Goal: Task Accomplishment & Management: Manage account settings

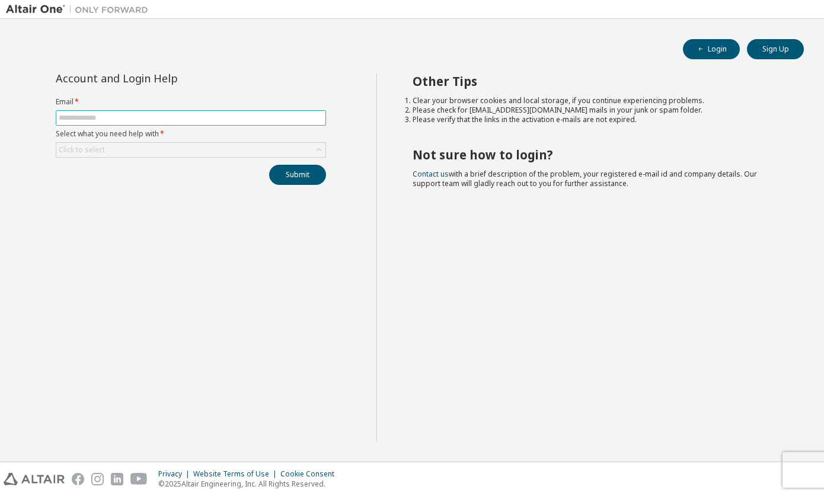
click at [167, 116] on input "text" at bounding box center [191, 117] width 264 height 9
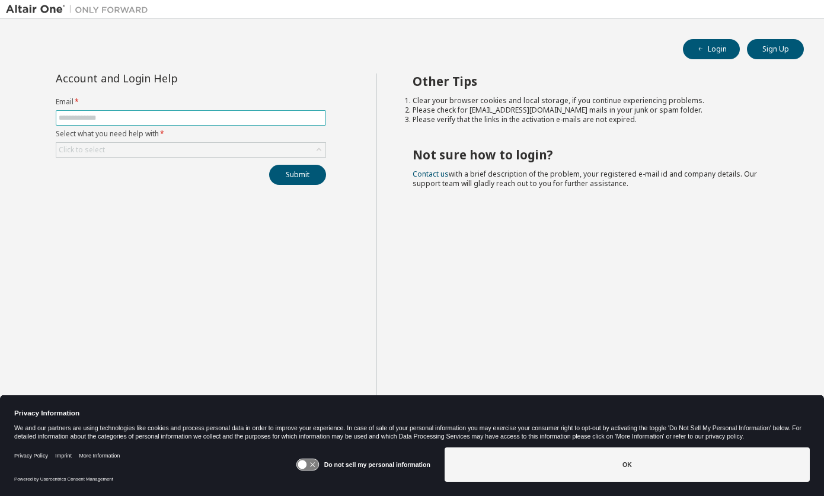
click at [266, 120] on input "text" at bounding box center [191, 117] width 264 height 9
type input "**********"
click at [156, 150] on div "Click to select" at bounding box center [190, 150] width 269 height 14
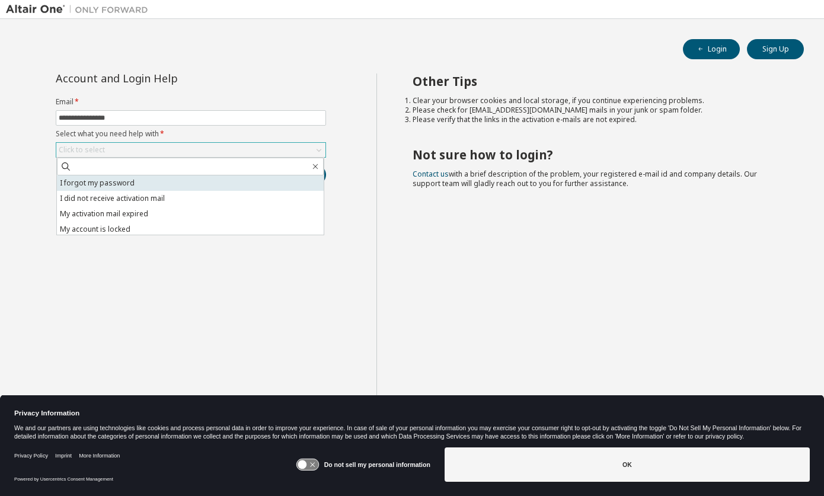
click at [125, 185] on li "I forgot my password" at bounding box center [190, 182] width 267 height 15
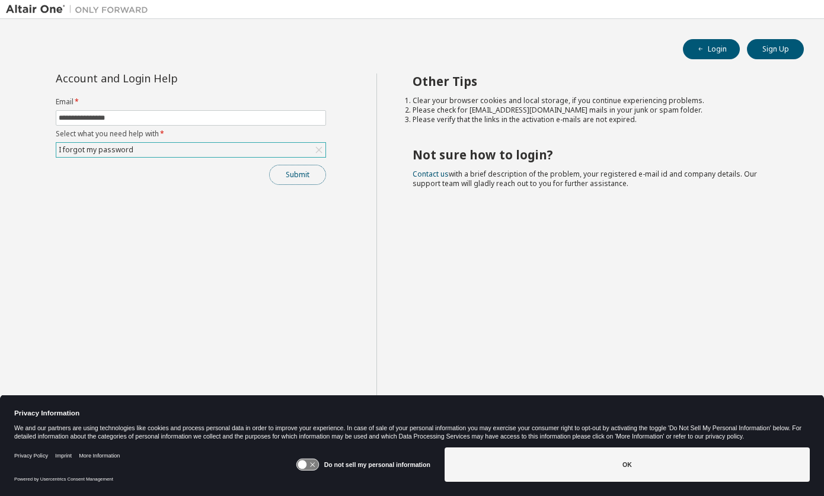
click at [299, 178] on button "Submit" at bounding box center [297, 175] width 57 height 20
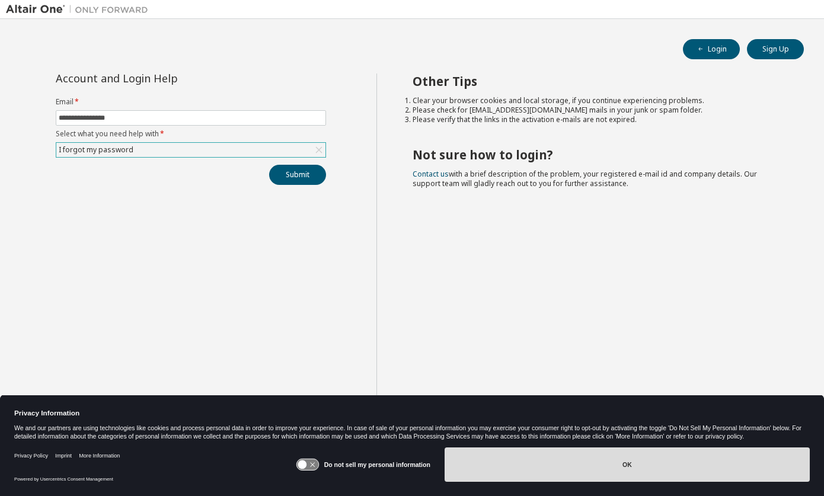
click at [670, 462] on button "OK" at bounding box center [627, 465] width 365 height 34
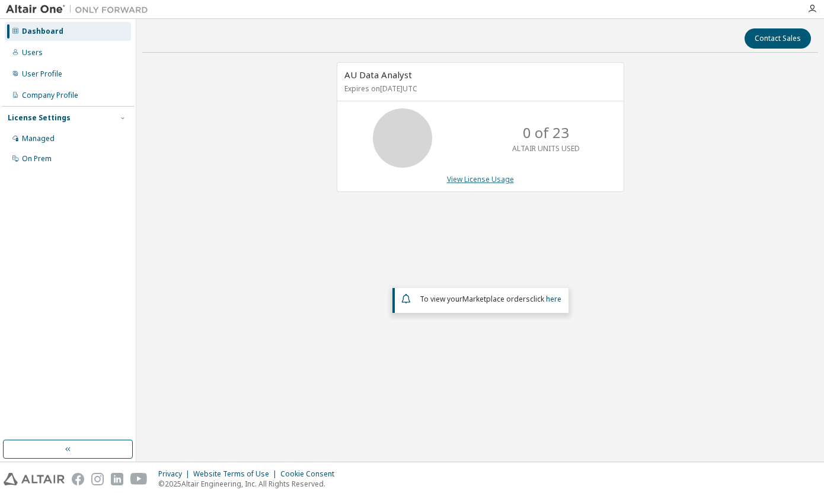
click at [481, 180] on link "View License Usage" at bounding box center [480, 179] width 67 height 10
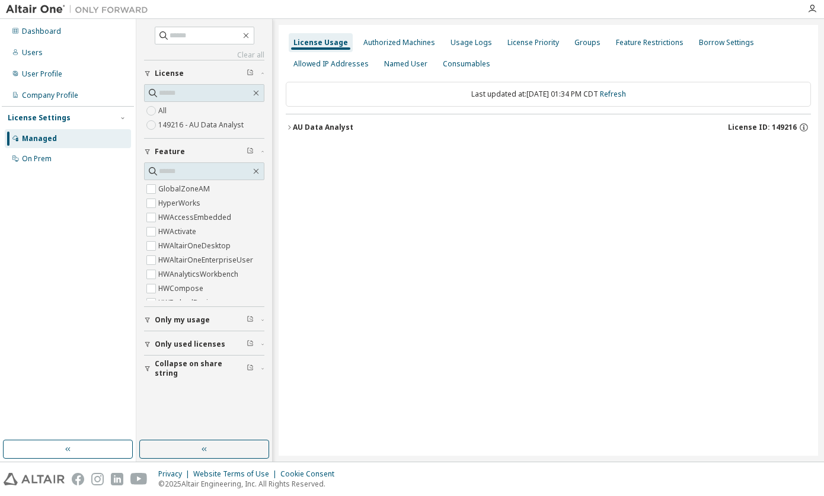
click at [307, 124] on div "AU Data Analyst" at bounding box center [323, 127] width 60 height 9
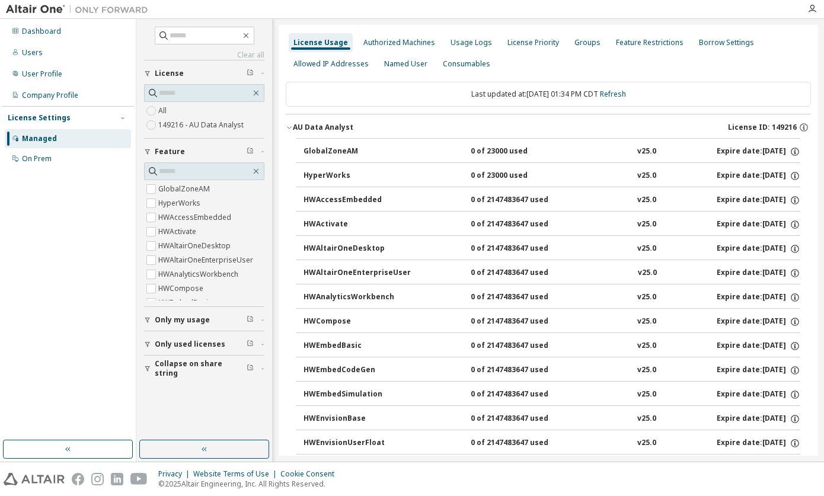
click at [330, 44] on div "License Usage" at bounding box center [320, 42] width 55 height 9
click at [46, 139] on div "Managed" at bounding box center [39, 138] width 35 height 9
click at [53, 32] on div "Dashboard" at bounding box center [41, 31] width 39 height 9
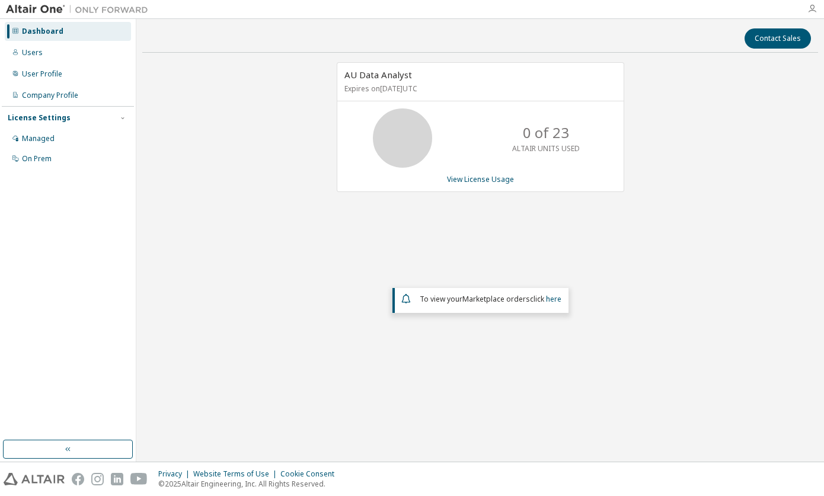
click at [811, 9] on icon "button" at bounding box center [811, 8] width 9 height 9
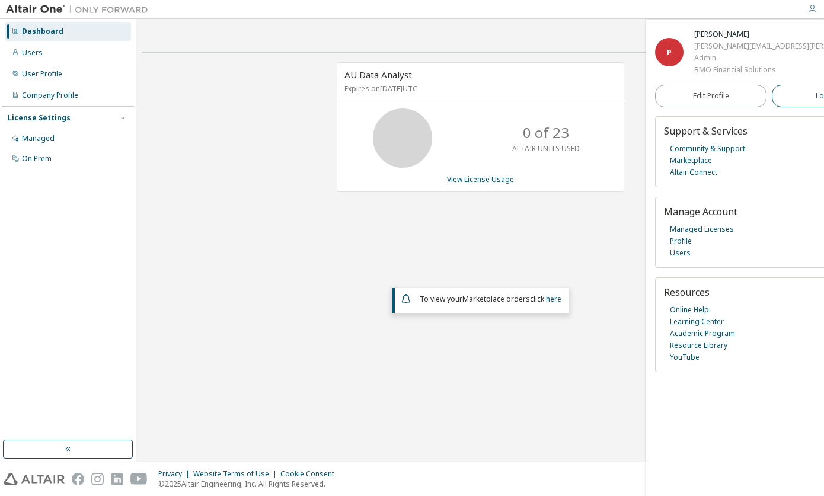
click at [772, 105] on button "Logout" at bounding box center [827, 96] width 111 height 23
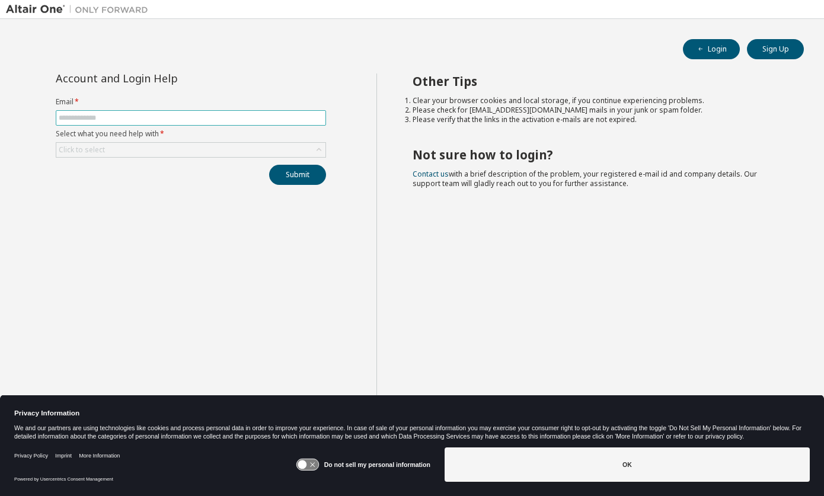
drag, startPoint x: 215, startPoint y: 117, endPoint x: 216, endPoint y: 110, distance: 7.9
click at [215, 116] on input "text" at bounding box center [191, 117] width 264 height 9
type input "**********"
click at [208, 149] on div "Click to select" at bounding box center [190, 150] width 269 height 14
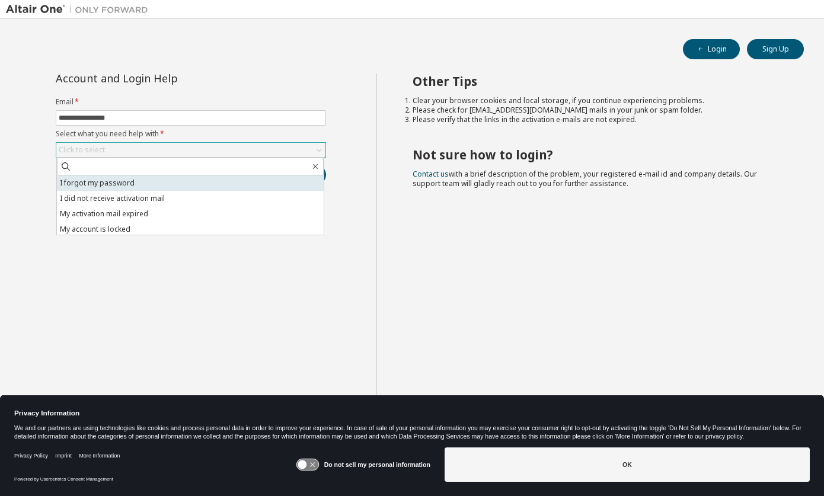
click at [127, 184] on li "I forgot my password" at bounding box center [190, 182] width 267 height 15
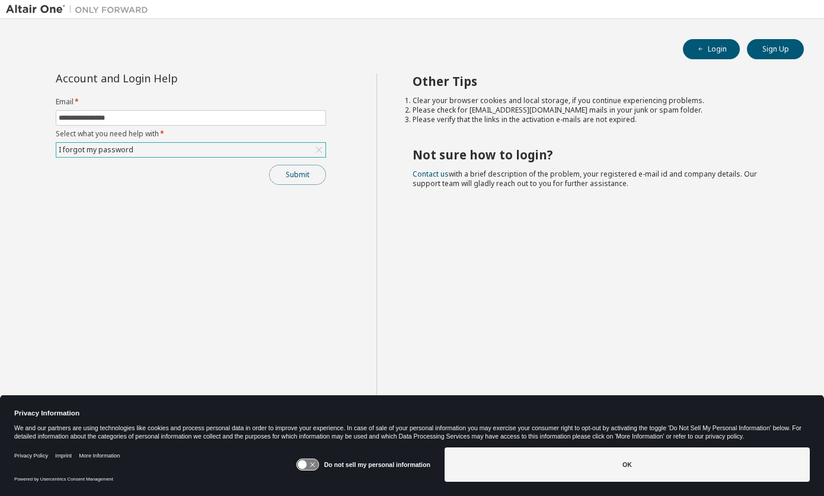
click at [286, 177] on button "Submit" at bounding box center [297, 175] width 57 height 20
